Goal: Information Seeking & Learning: Understand process/instructions

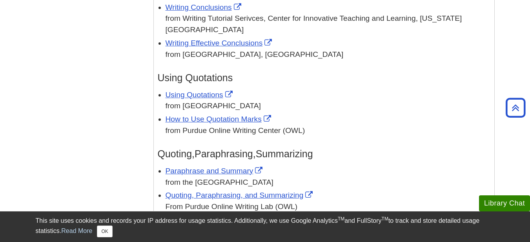
scroll to position [942, 0]
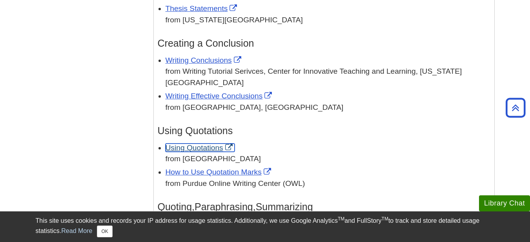
click at [203, 144] on link "Using Quotations" at bounding box center [200, 148] width 69 height 8
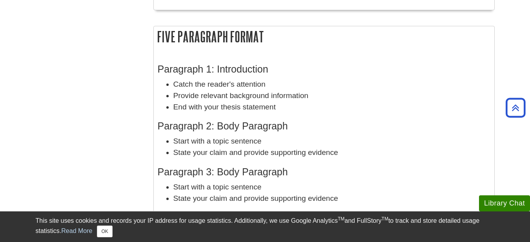
scroll to position [471, 0]
click at [271, 48] on div "Five Paragraph Format Paragraph 1: Introduction Catch the reader's attention Pr…" at bounding box center [323, 171] width 341 height 290
drag, startPoint x: 281, startPoint y: 53, endPoint x: 264, endPoint y: 51, distance: 16.2
click at [266, 51] on div "Five Paragraph Format Paragraph 1: Introduction Catch the reader's attention Pr…" at bounding box center [323, 171] width 341 height 290
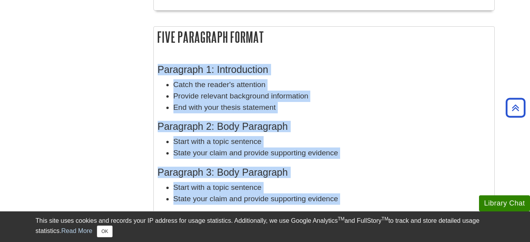
drag, startPoint x: 157, startPoint y: 34, endPoint x: 385, endPoint y: 206, distance: 286.2
click at [385, 206] on div "Five Paragraph Format Paragraph 1: Introduction Catch the reader's attention Pr…" at bounding box center [323, 171] width 341 height 290
drag, startPoint x: 385, startPoint y: 206, endPoint x: 377, endPoint y: 118, distance: 88.6
click at [380, 120] on div "Paragraph 1: Introduction Catch the reader's attention Provide relevant backgro…" at bounding box center [324, 183] width 333 height 255
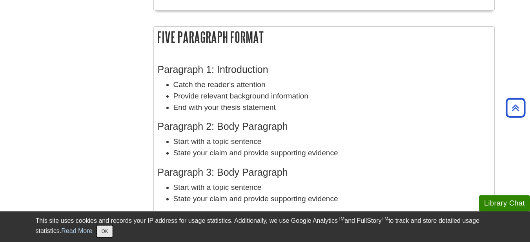
click at [111, 234] on button "OK" at bounding box center [104, 232] width 15 height 12
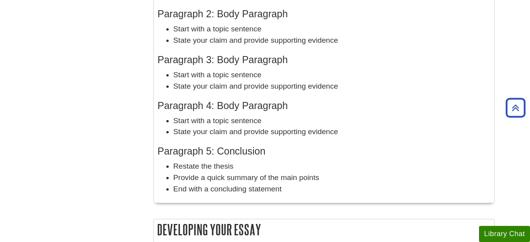
scroll to position [586, 0]
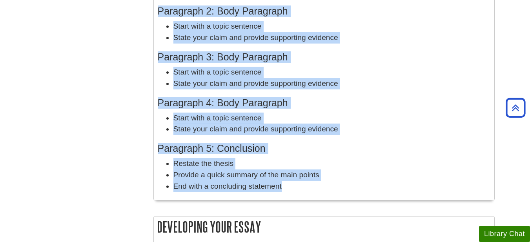
drag, startPoint x: 157, startPoint y: 35, endPoint x: 312, endPoint y: 201, distance: 226.8
click at [312, 201] on div "Five Paragraph Format Paragraph 1: Introduction Catch the reader's attention Pr…" at bounding box center [323, 59] width 341 height 297
copy div "Five Paragraph Format Paragraph 1: Introduction Catch the reader's attention Pr…"
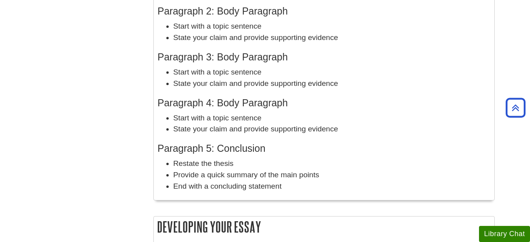
click at [108, 197] on div "Menu Five Paragraph Essay Video: Basic Essay Structure Video: Paragraph Structu…" at bounding box center [265, 86] width 471 height 1169
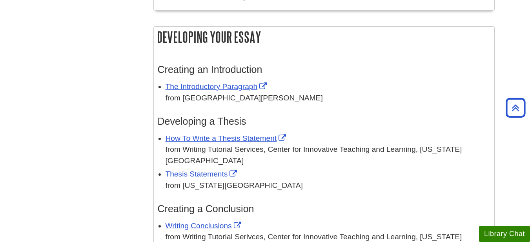
scroll to position [782, 0]
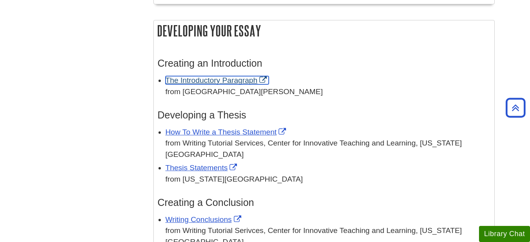
click at [206, 81] on link "The Introductory Paragraph" at bounding box center [218, 80] width 104 height 8
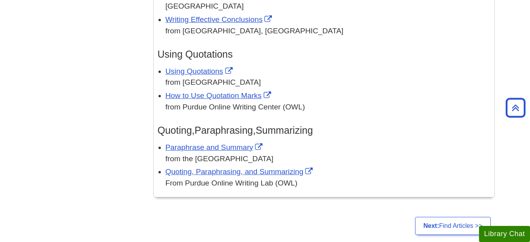
scroll to position [1018, 0]
